Goal: Complete application form

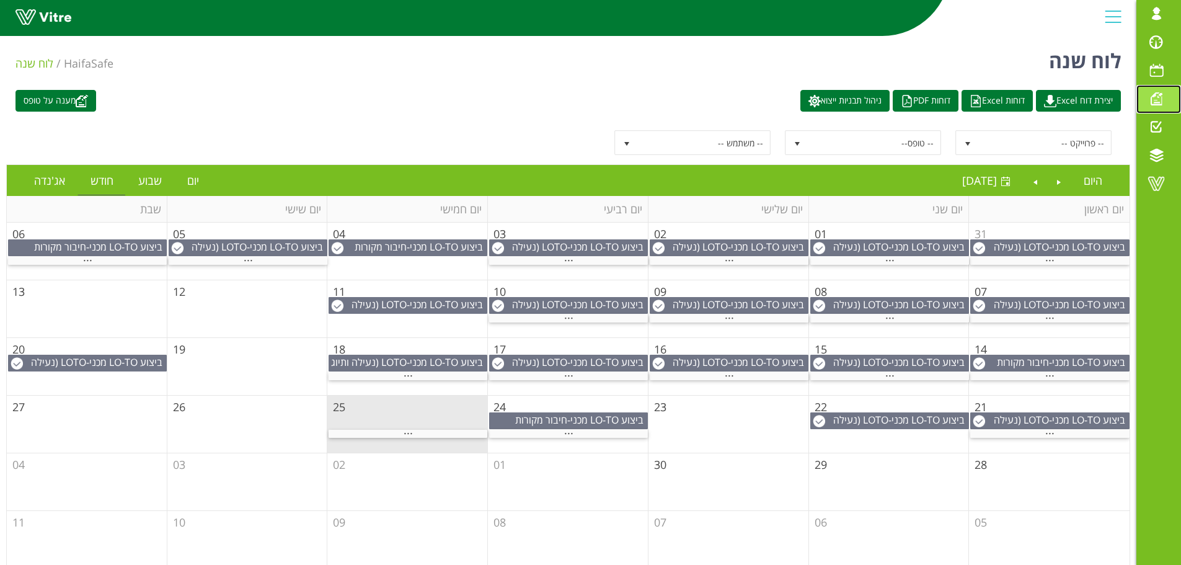
click at [1158, 99] on span at bounding box center [1156, 98] width 31 height 15
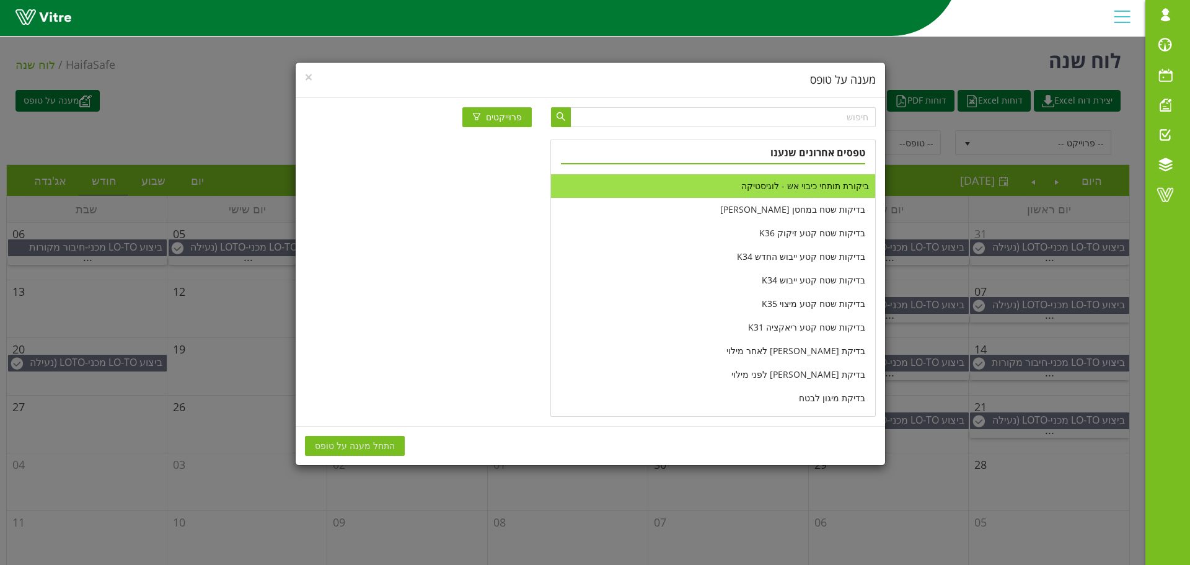
click at [805, 188] on li "ביקורת תותחי כיבוי אש - לוגיסטיקה" at bounding box center [713, 186] width 324 height 24
click at [358, 440] on span "התחל מענה על טופס" at bounding box center [355, 446] width 80 height 14
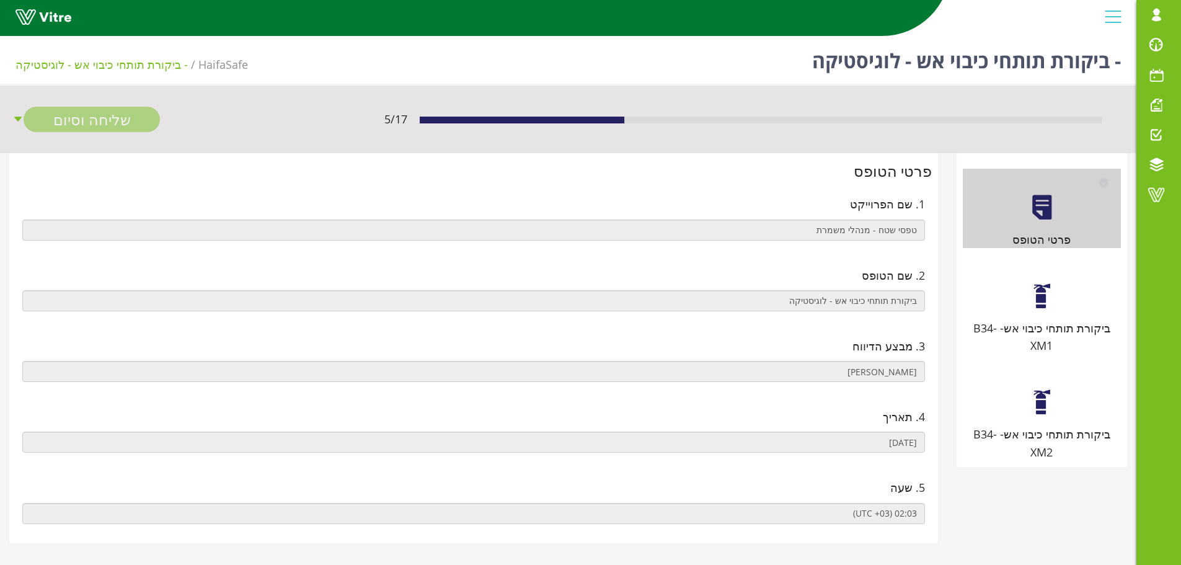
drag, startPoint x: 1026, startPoint y: 286, endPoint x: 949, endPoint y: 281, distance: 77.0
click at [1026, 287] on div "ביקורת תותחי כיבוי אש- B34-XM1" at bounding box center [1042, 305] width 158 height 97
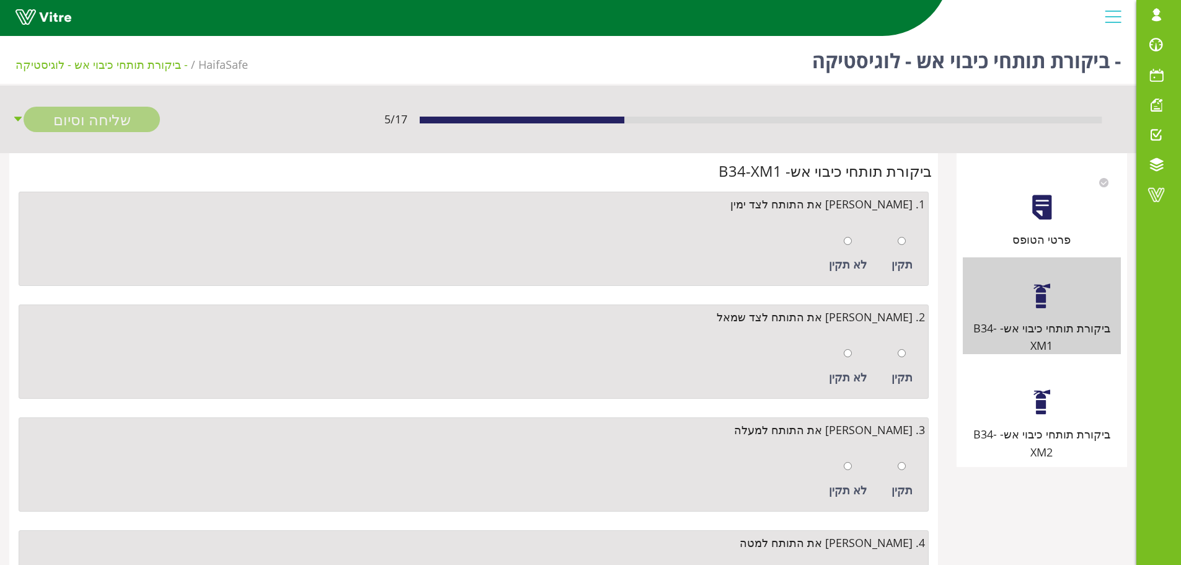
click at [906, 246] on div at bounding box center [902, 240] width 8 height 17
radio input "true"
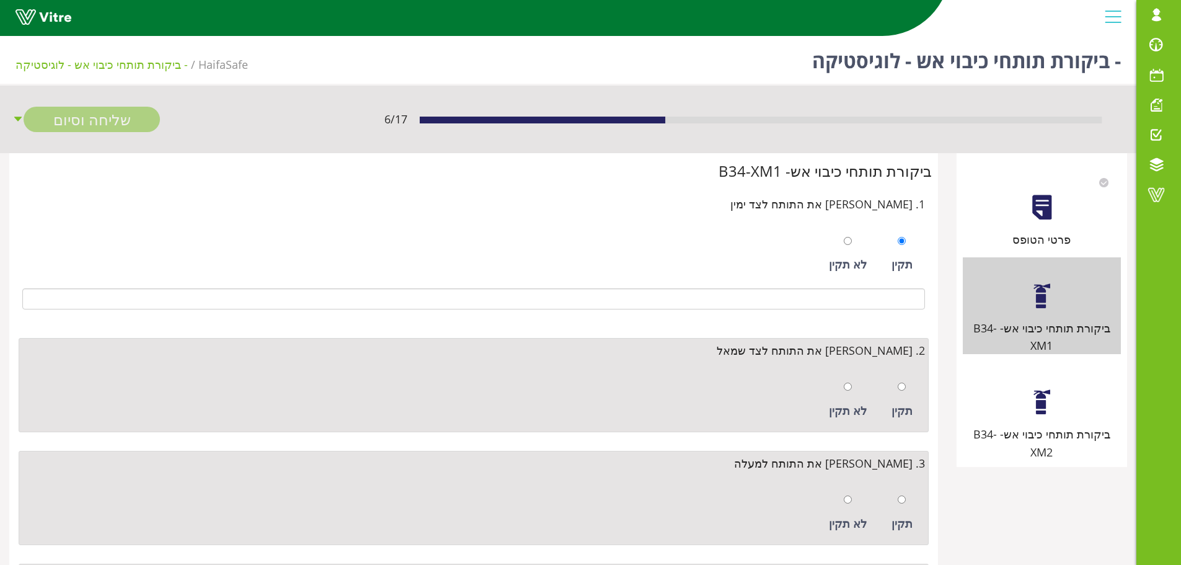
drag, startPoint x: 908, startPoint y: 386, endPoint x: 901, endPoint y: 384, distance: 7.7
click at [908, 386] on div "תקין" at bounding box center [901, 399] width 33 height 57
radio input "true"
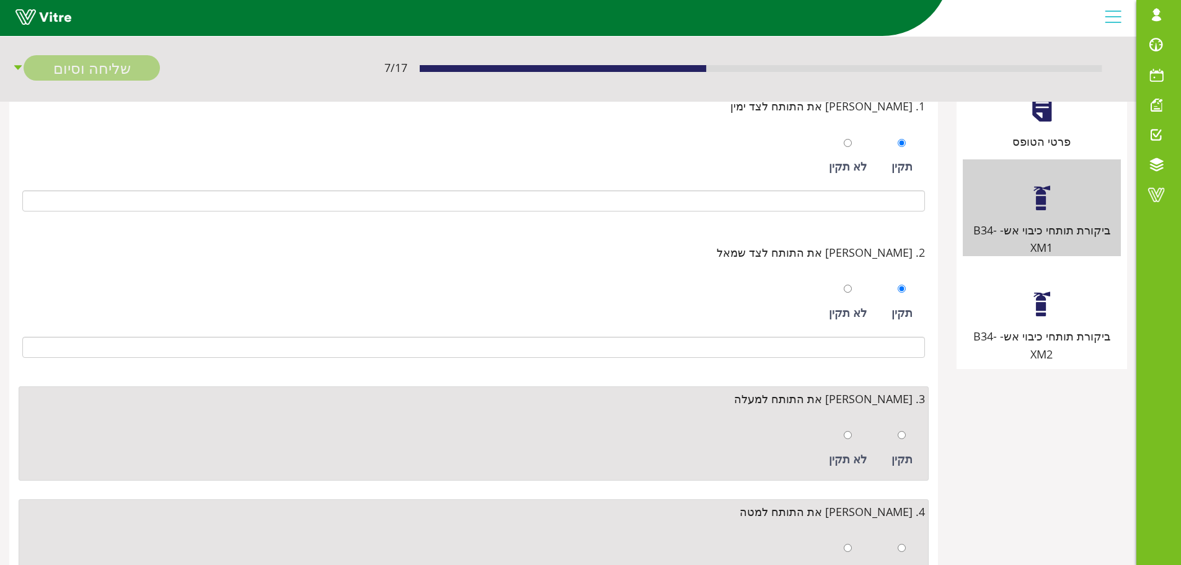
scroll to position [248, 0]
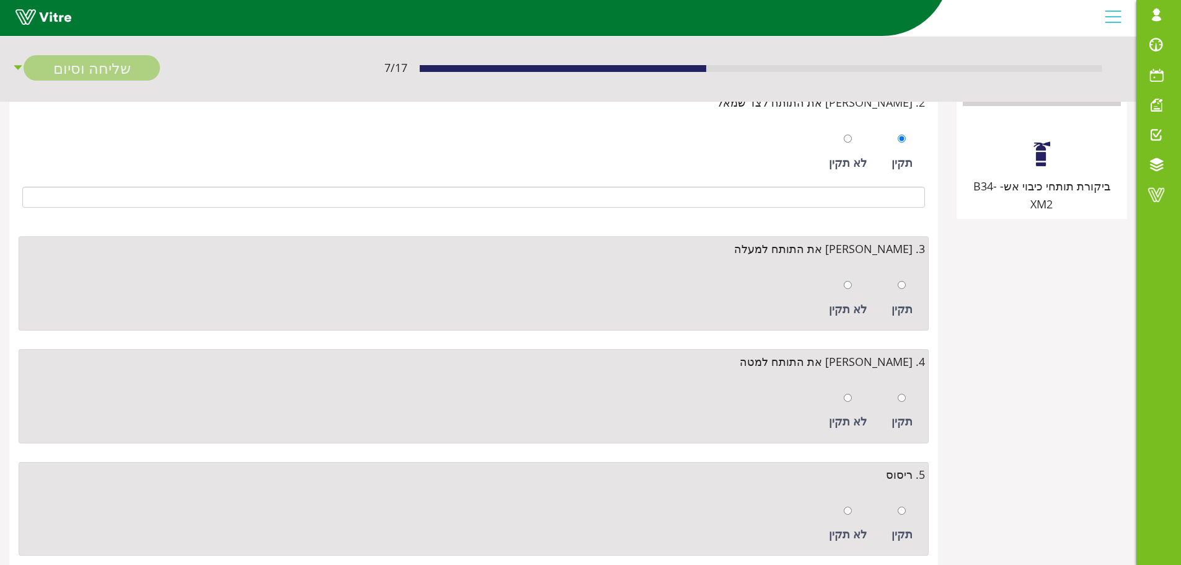
click at [906, 284] on div "תקין" at bounding box center [901, 298] width 33 height 57
radio input "true"
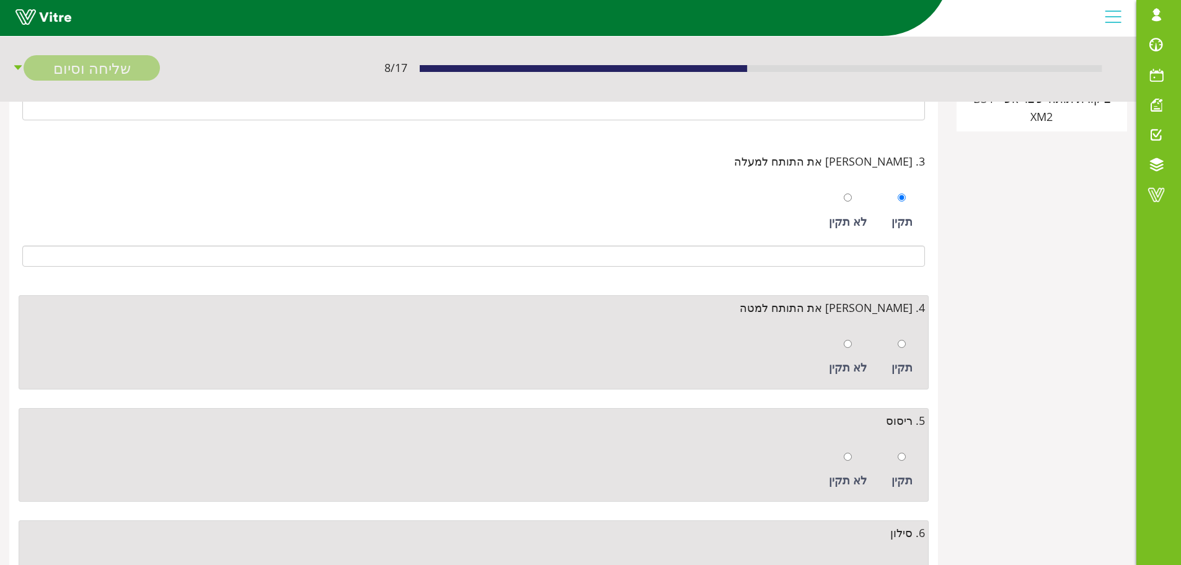
scroll to position [431, 0]
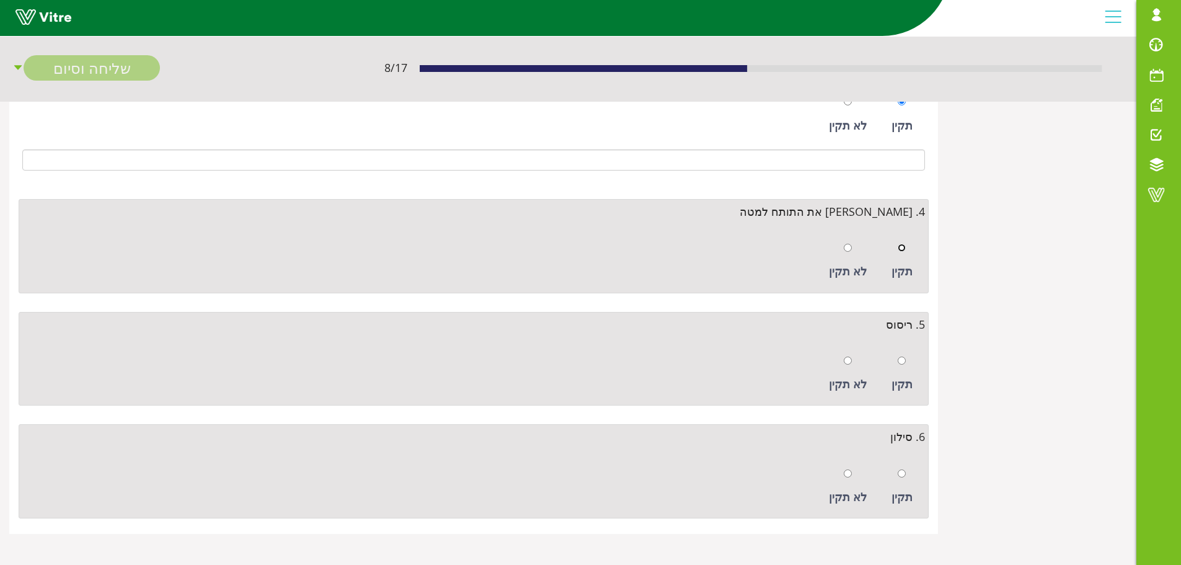
click at [904, 246] on input "radio" at bounding box center [902, 248] width 8 height 8
radio input "true"
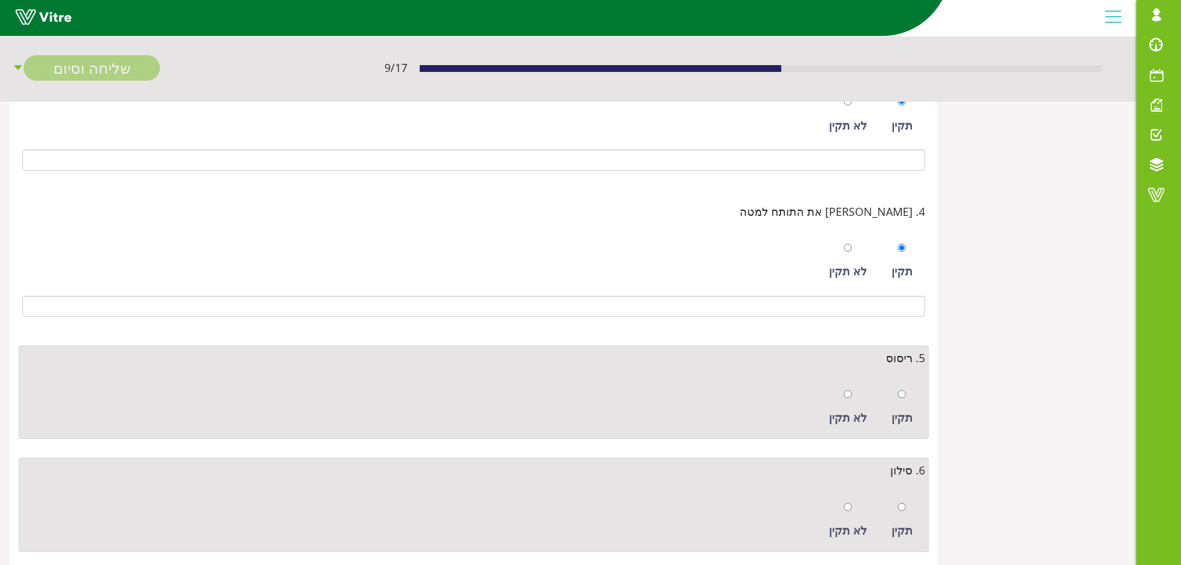
click at [906, 402] on div "תקין" at bounding box center [901, 407] width 33 height 57
radio input "true"
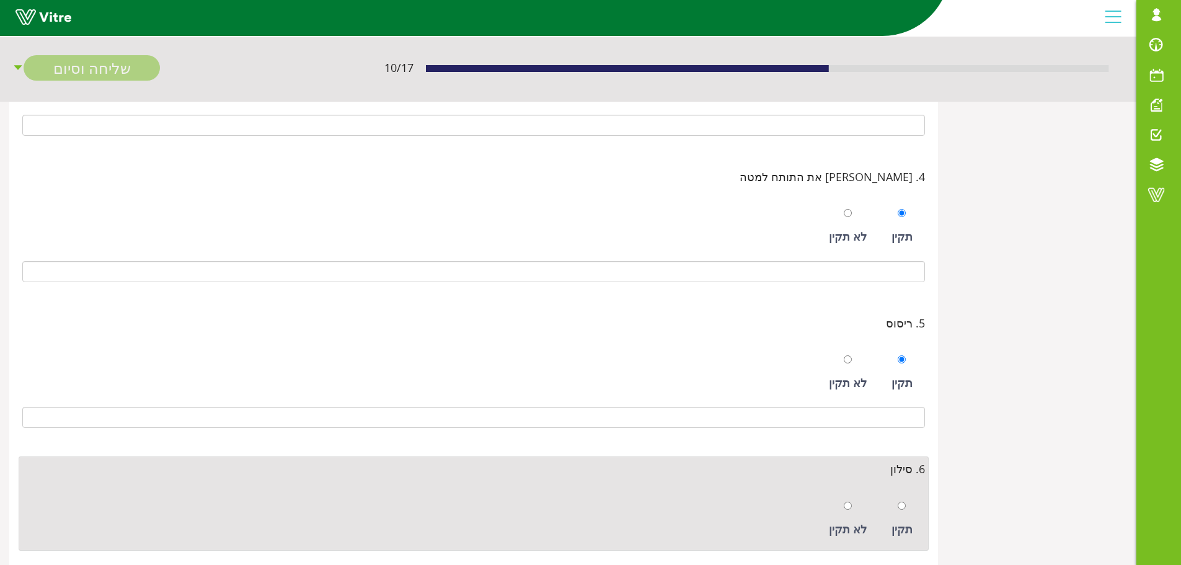
scroll to position [498, 0]
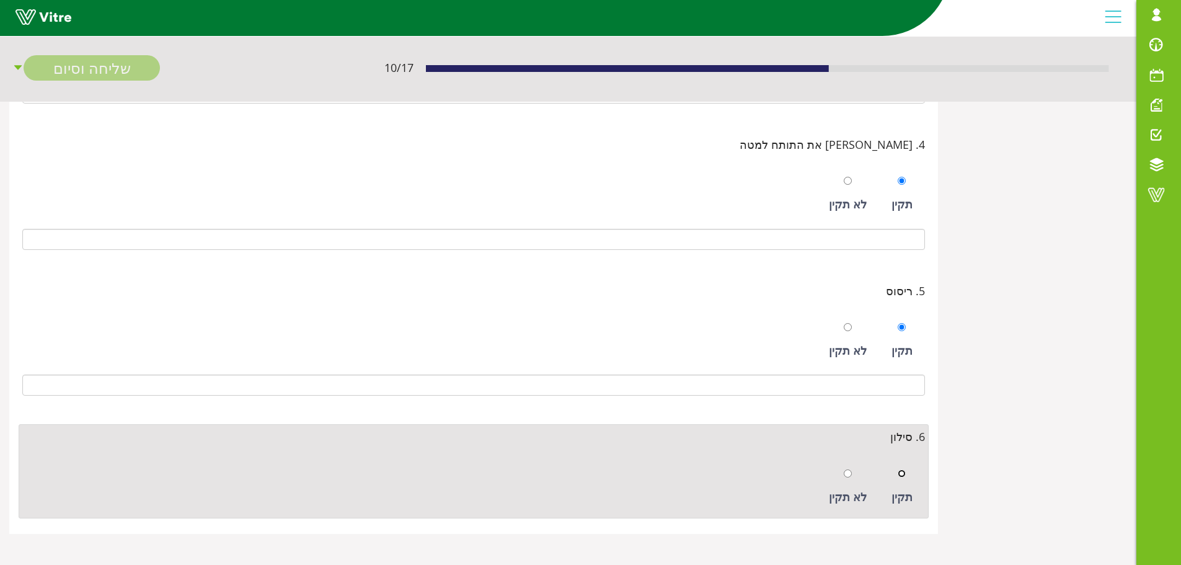
click at [902, 477] on input "radio" at bounding box center [902, 473] width 8 height 8
radio input "true"
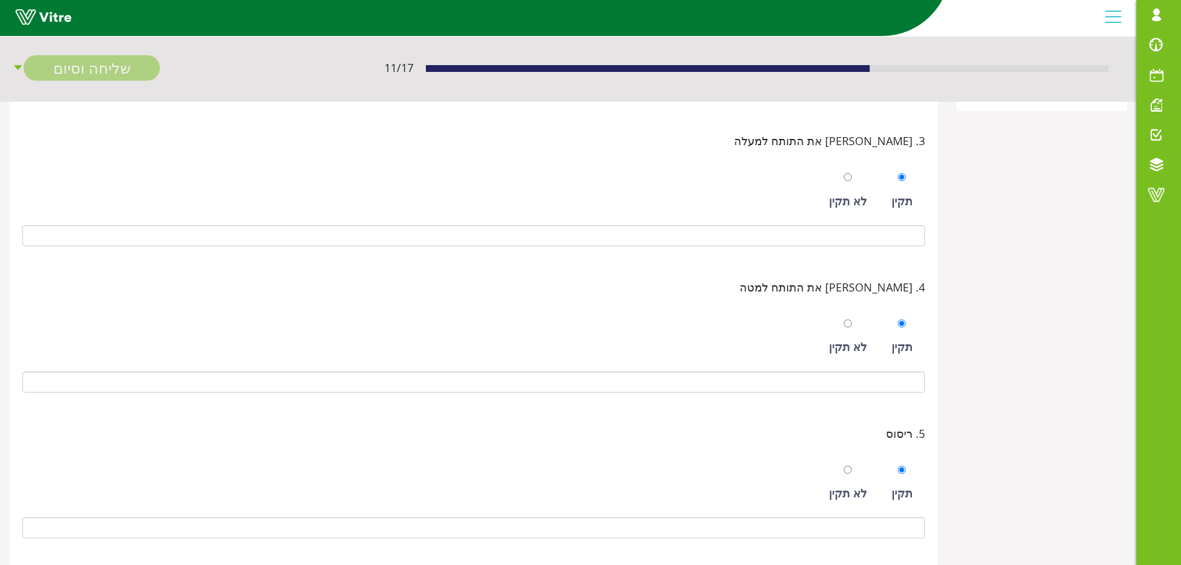
scroll to position [188, 0]
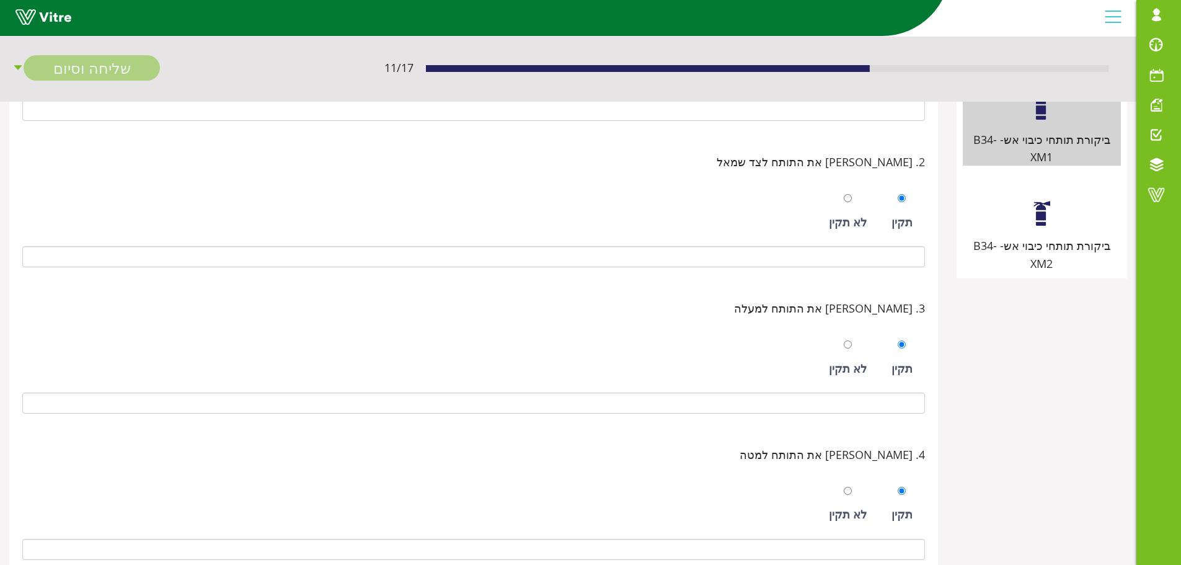
click at [1058, 237] on div "ביקורת תותחי כיבוי אש- B34-XM2" at bounding box center [1042, 254] width 158 height 35
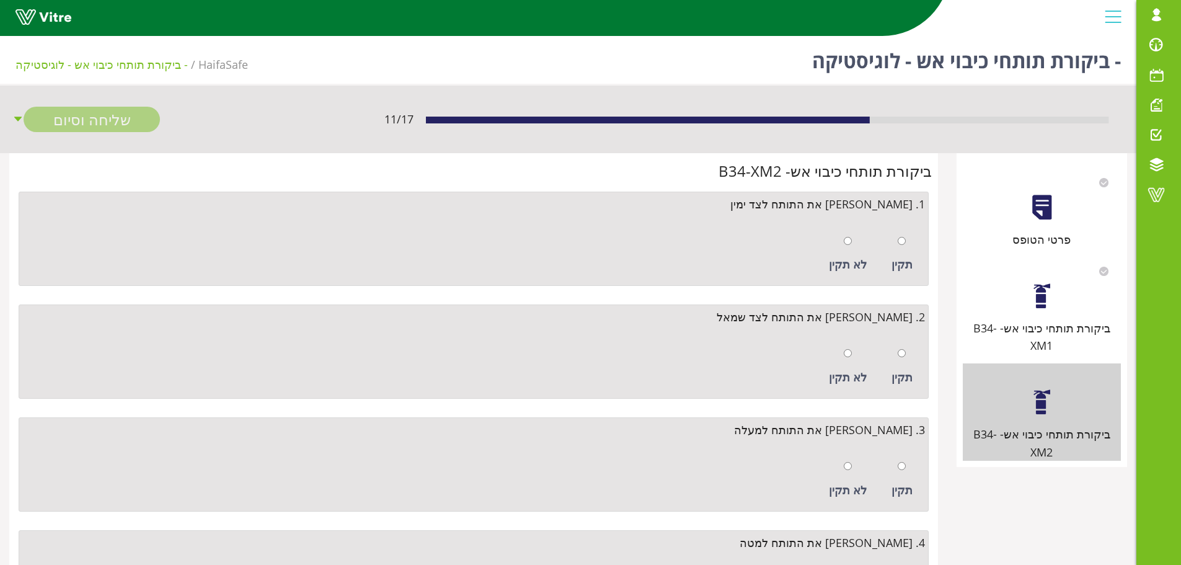
click at [907, 242] on div "תקין" at bounding box center [901, 254] width 33 height 57
radio input "true"
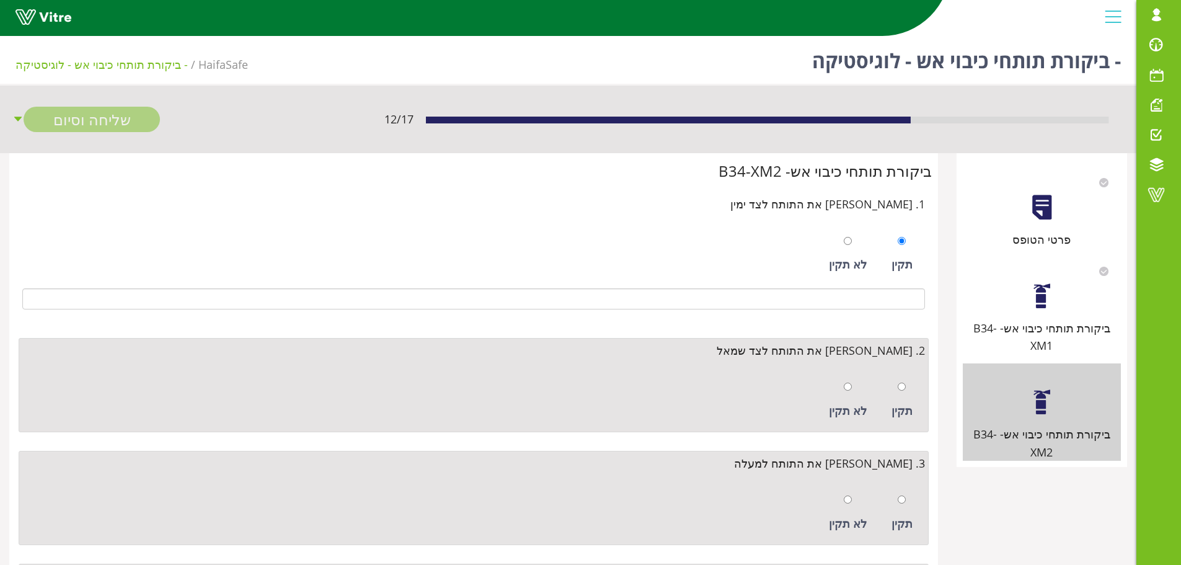
click at [897, 391] on div "תקין" at bounding box center [901, 399] width 33 height 57
radio input "true"
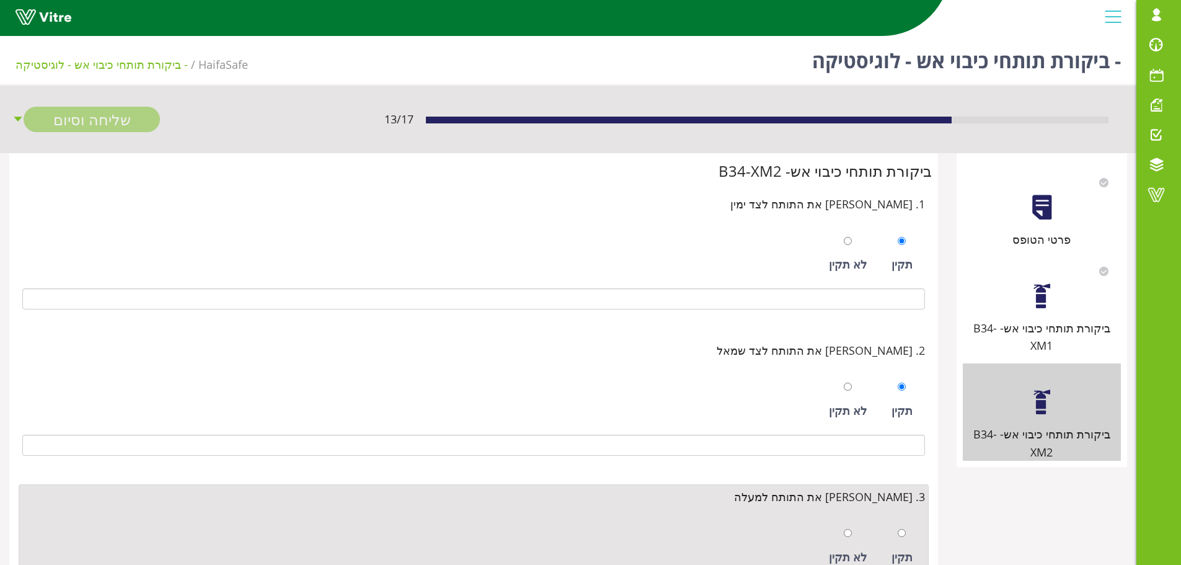
scroll to position [248, 0]
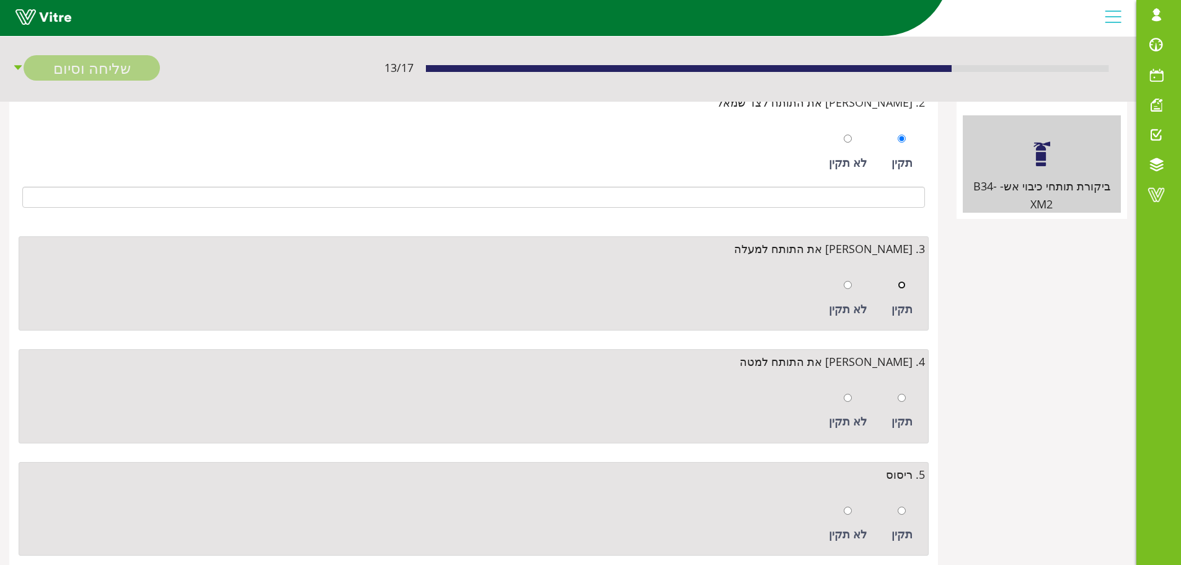
click at [898, 283] on input "radio" at bounding box center [902, 285] width 8 height 8
radio input "true"
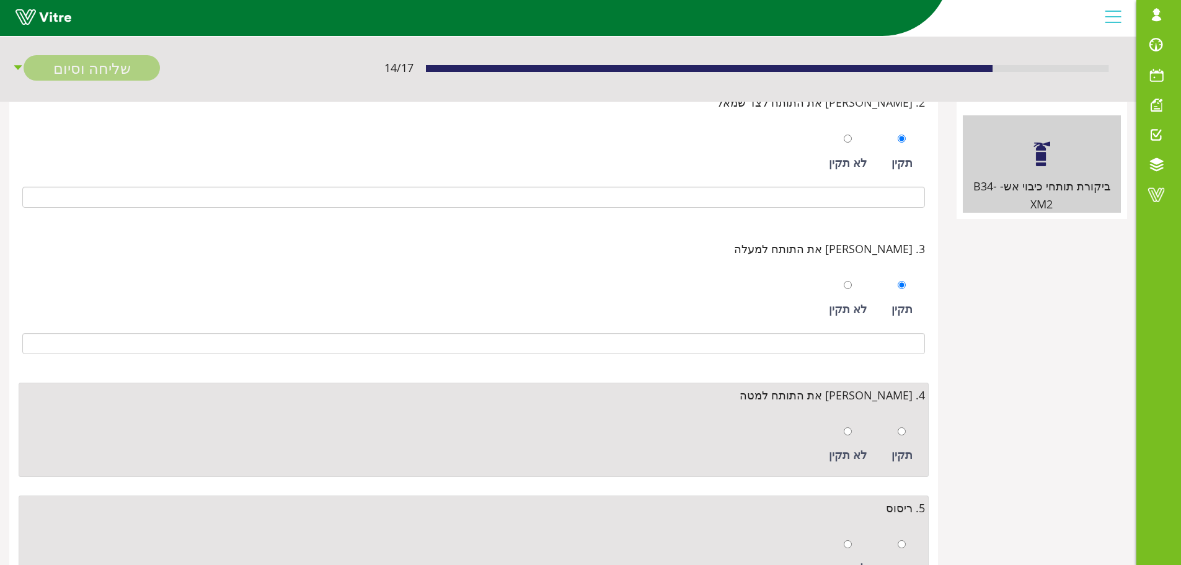
click at [907, 430] on div "תקין" at bounding box center [901, 444] width 33 height 57
radio input "true"
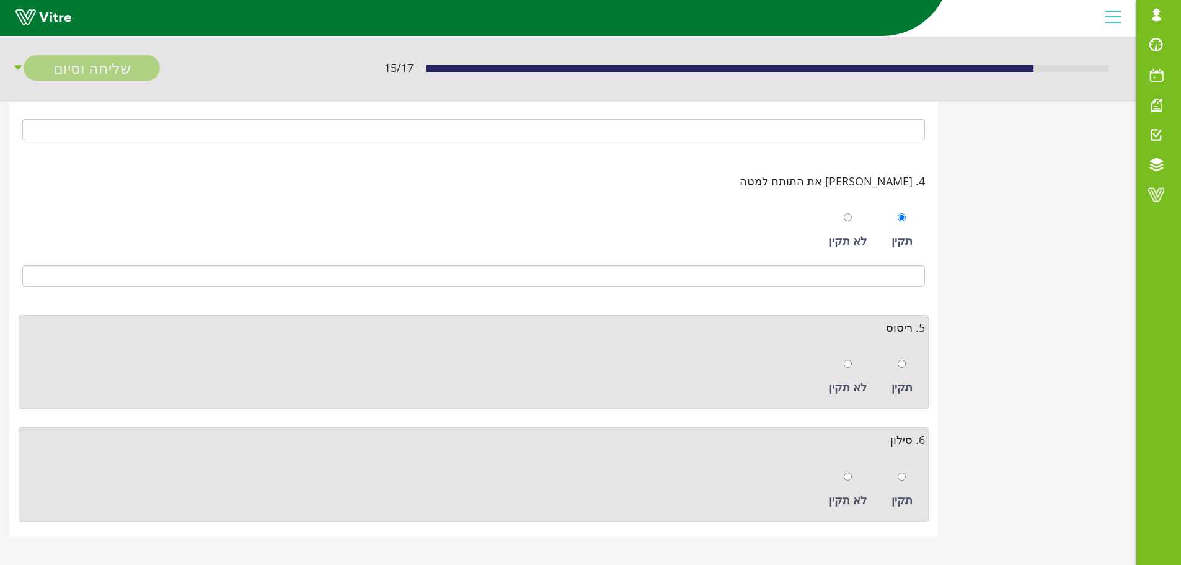
scroll to position [465, 0]
click at [898, 354] on div at bounding box center [902, 359] width 8 height 17
radio input "true"
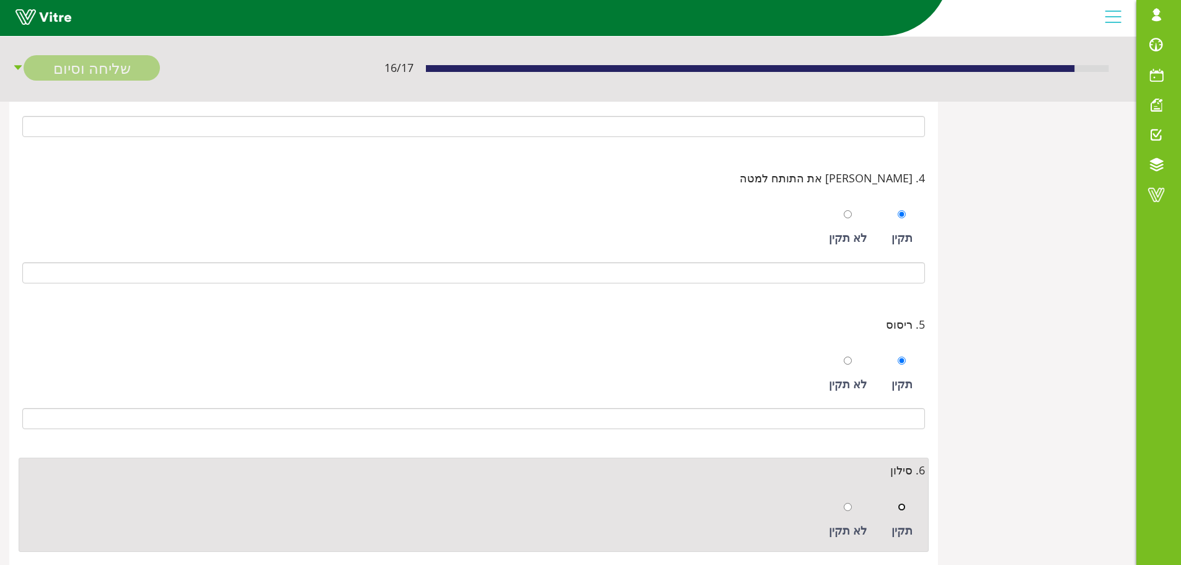
click at [899, 506] on input "radio" at bounding box center [902, 507] width 8 height 8
radio input "true"
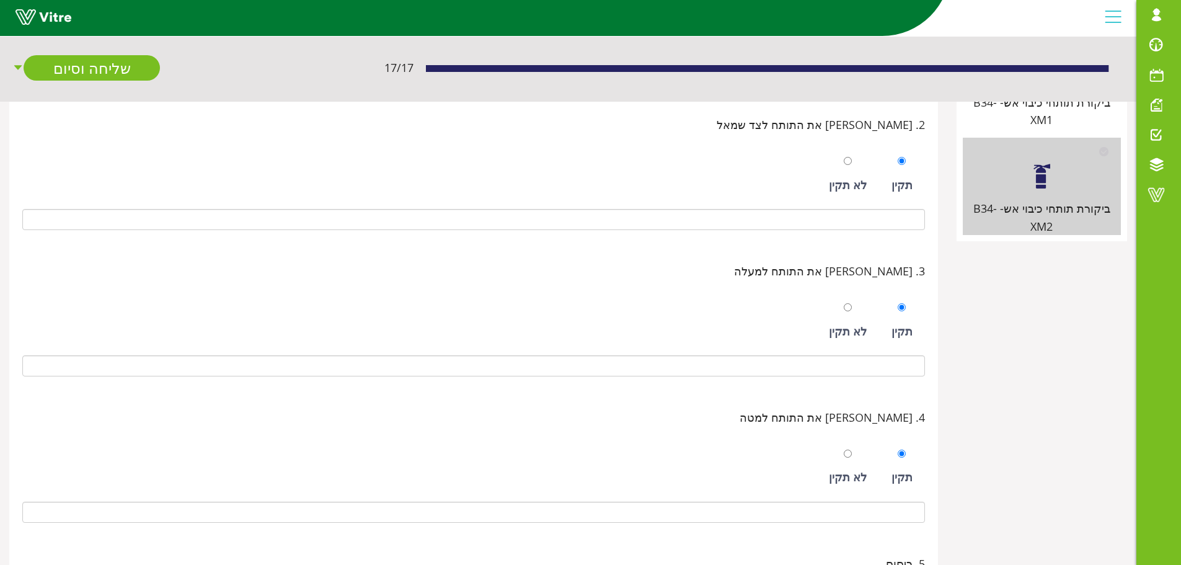
scroll to position [217, 0]
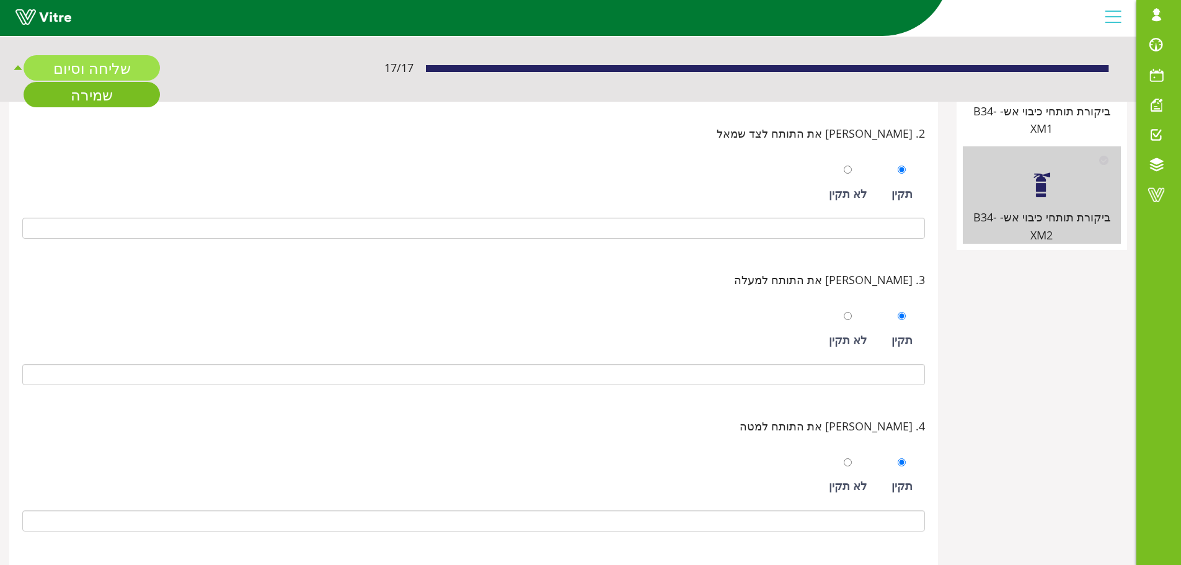
click at [90, 71] on link "שליחה וסיום" at bounding box center [92, 67] width 136 height 25
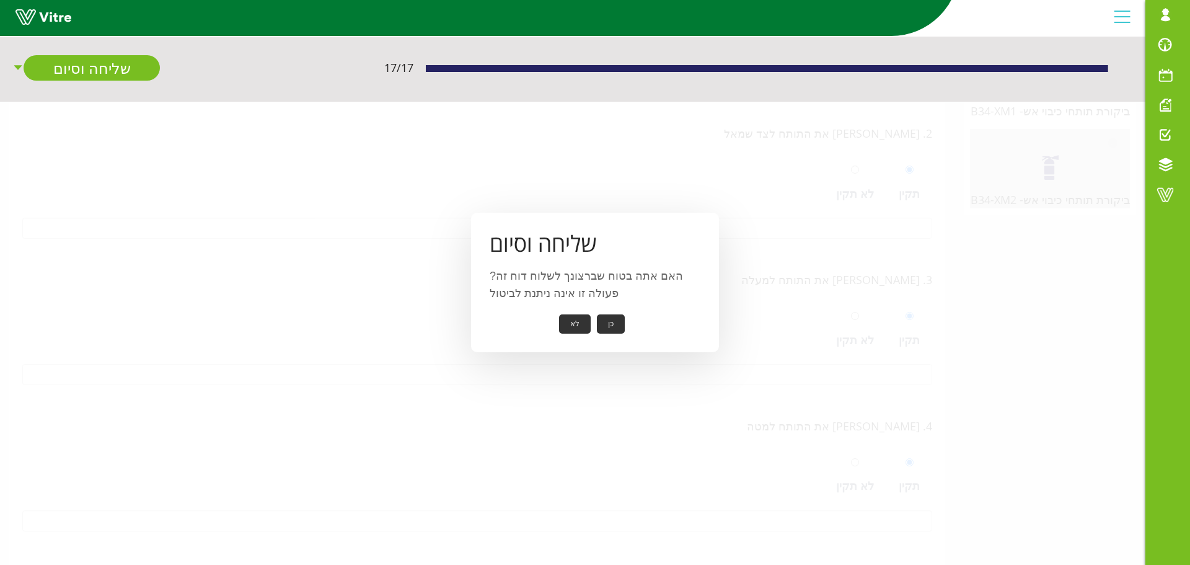
click at [616, 328] on button "כן" at bounding box center [611, 323] width 28 height 19
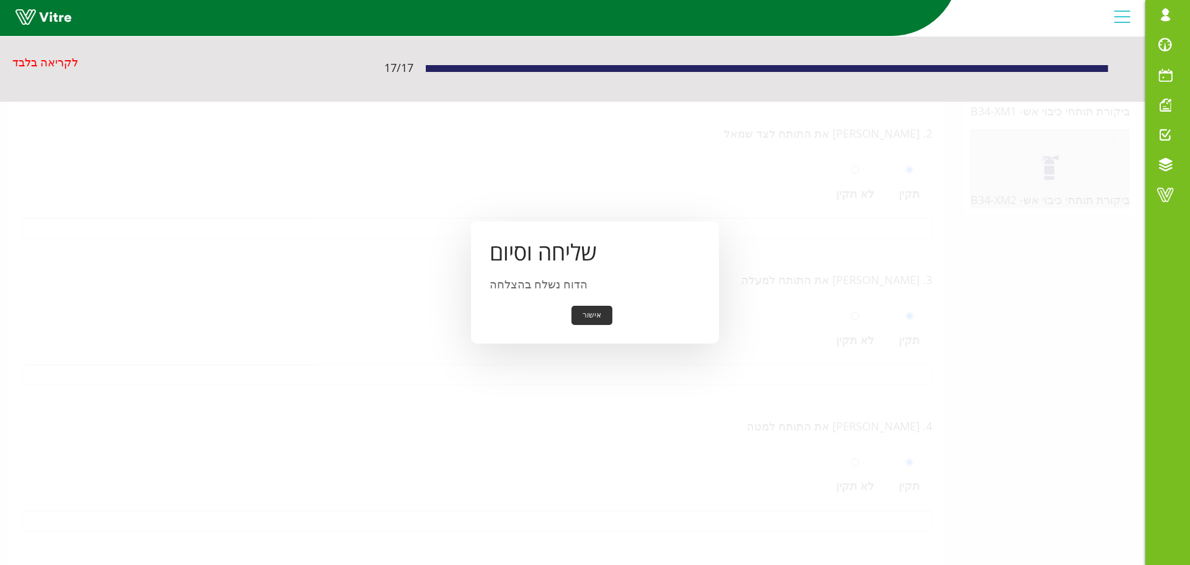
click at [588, 311] on button "אישור" at bounding box center [592, 315] width 41 height 19
